Goal: Task Accomplishment & Management: Manage account settings

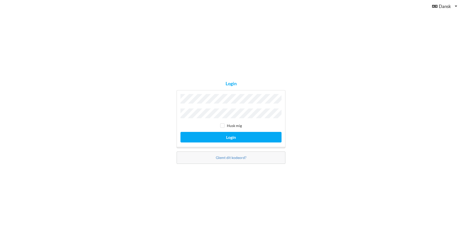
click at [208, 119] on div "Husk mig Login" at bounding box center [231, 119] width 109 height 58
click at [221, 135] on button "Login" at bounding box center [231, 137] width 101 height 11
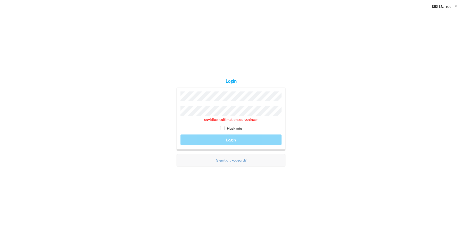
click at [143, 110] on div "Login ugyldige legitimationsoplysninger Husk mig Login Glemt dit kodeord?" at bounding box center [231, 122] width 462 height 245
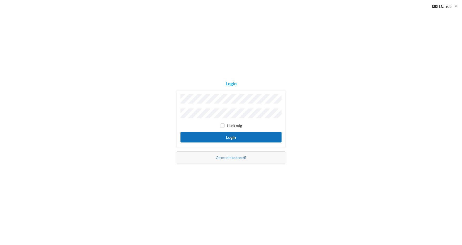
click at [210, 135] on button "Login" at bounding box center [231, 137] width 101 height 11
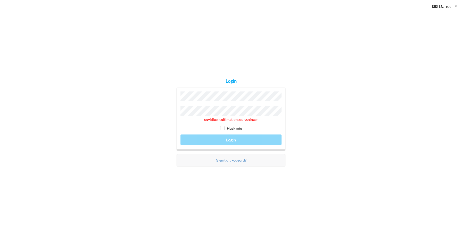
click at [148, 107] on div "Login ugyldige legitimationsoplysninger Husk mig Login Glemt dit kodeord?" at bounding box center [231, 122] width 462 height 245
click at [230, 158] on link "Glemt dit kodeord?" at bounding box center [231, 160] width 31 height 4
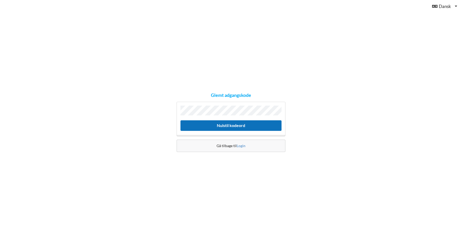
click at [208, 128] on button "Nulstil kodeord" at bounding box center [231, 126] width 101 height 11
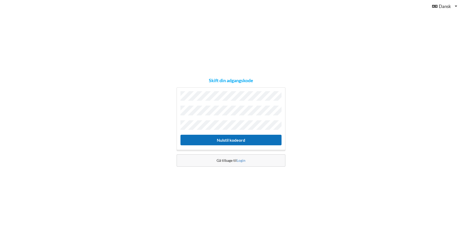
click at [222, 140] on button "Nulstil kodeord" at bounding box center [231, 140] width 101 height 11
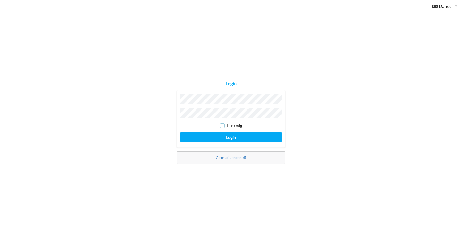
click at [222, 127] on input "checkbox" at bounding box center [222, 126] width 4 height 4
checkbox input "true"
click at [229, 137] on button "Login" at bounding box center [231, 137] width 101 height 11
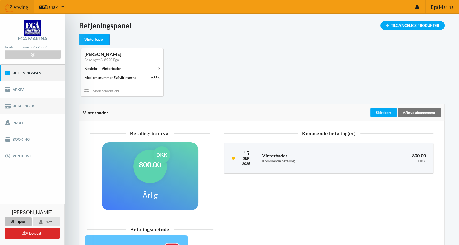
click at [24, 109] on link "Betalinger" at bounding box center [32, 106] width 65 height 17
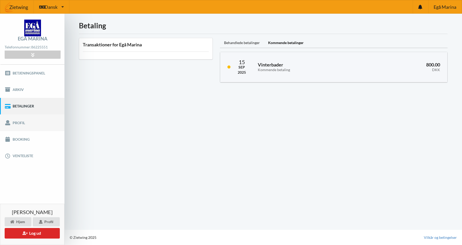
click at [18, 124] on link "Profil" at bounding box center [32, 123] width 65 height 17
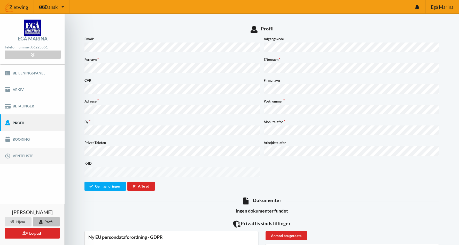
click at [19, 159] on link "Venteliste" at bounding box center [32, 156] width 65 height 17
